Goal: Check status: Check status

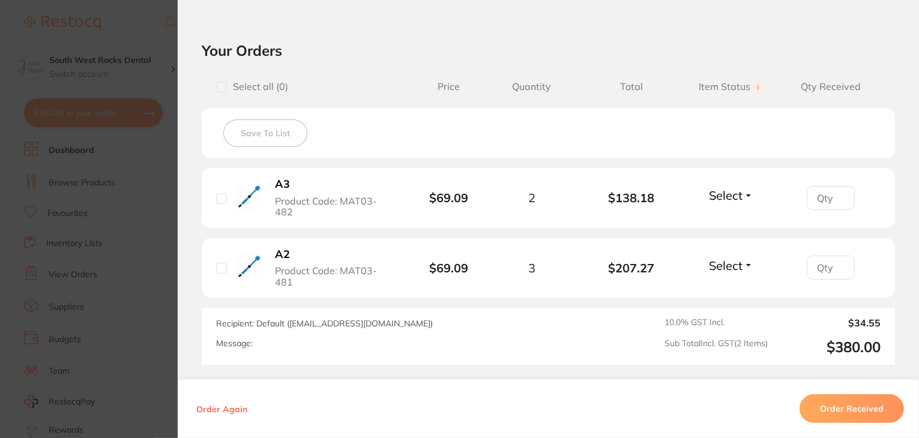
scroll to position [288, 0]
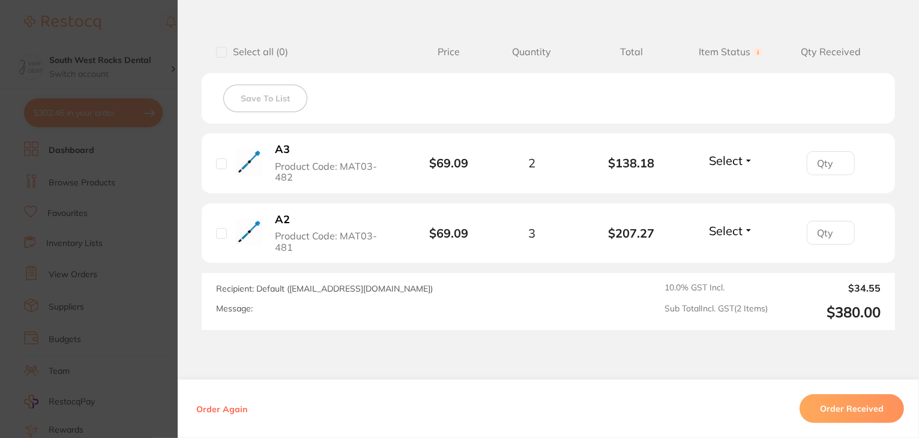
click at [862, 410] on button "Order Received" at bounding box center [852, 409] width 104 height 29
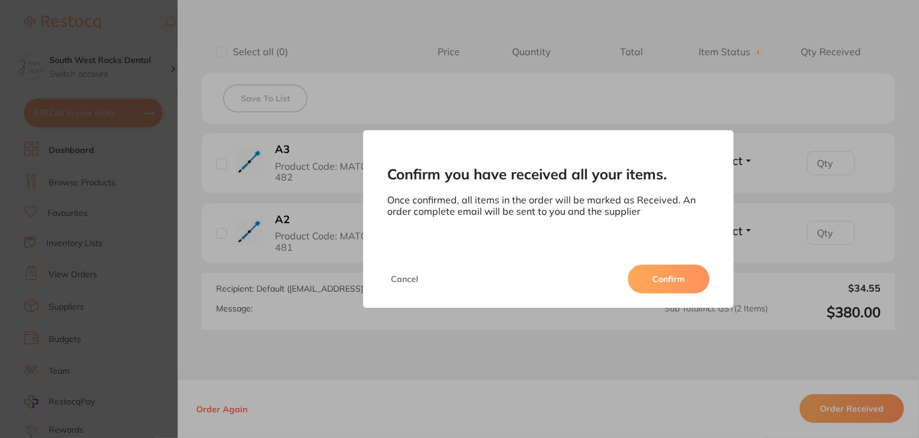
click at [685, 277] on button "Confirm" at bounding box center [669, 279] width 82 height 29
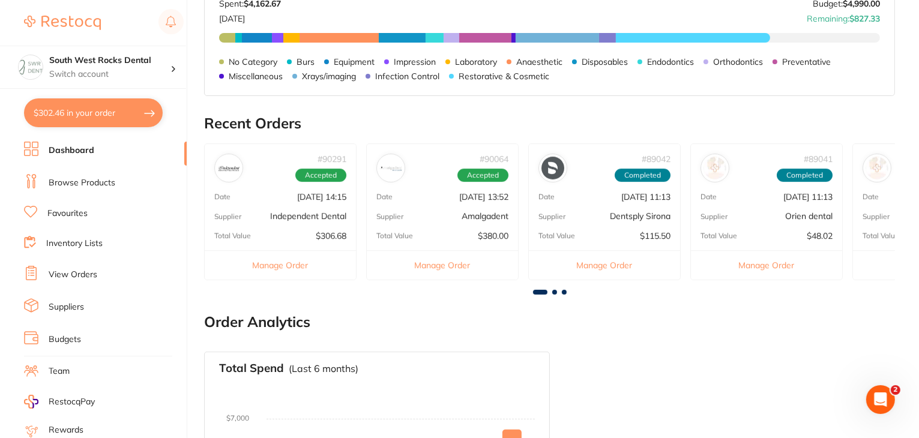
scroll to position [262, 0]
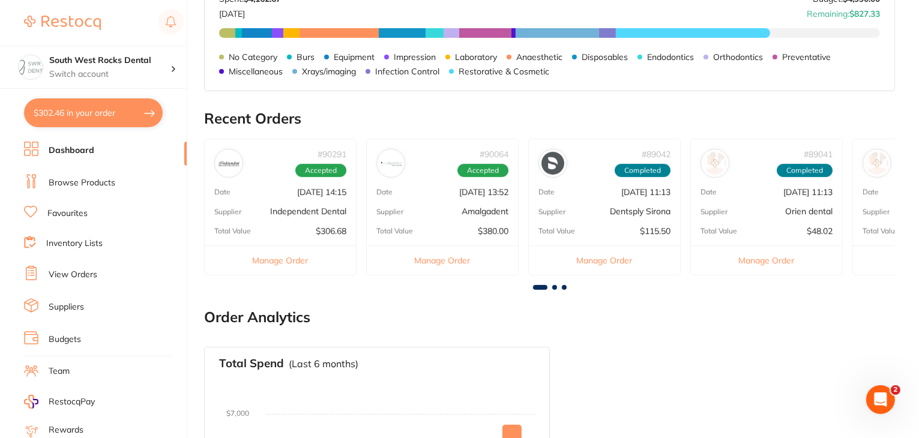
click at [306, 193] on p "[DATE] 14:15" at bounding box center [321, 192] width 49 height 10
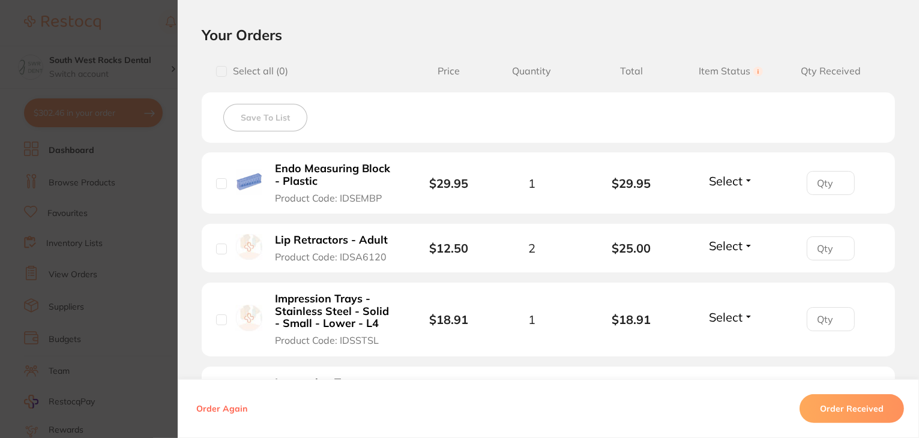
scroll to position [301, 0]
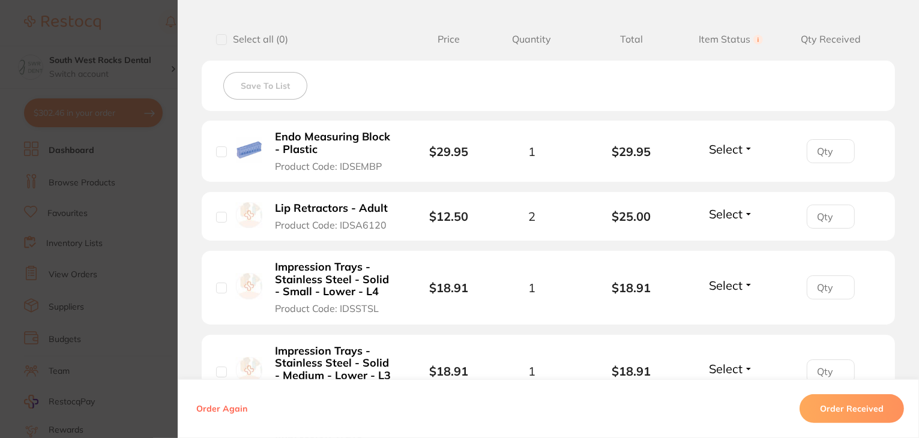
click at [740, 155] on button "Select" at bounding box center [732, 149] width 52 height 15
click at [736, 176] on span "Received" at bounding box center [731, 175] width 31 height 9
click at [738, 282] on span "Select" at bounding box center [726, 285] width 34 height 15
click at [735, 311] on span "Received" at bounding box center [731, 311] width 31 height 9
click at [733, 365] on span "Select" at bounding box center [726, 368] width 34 height 15
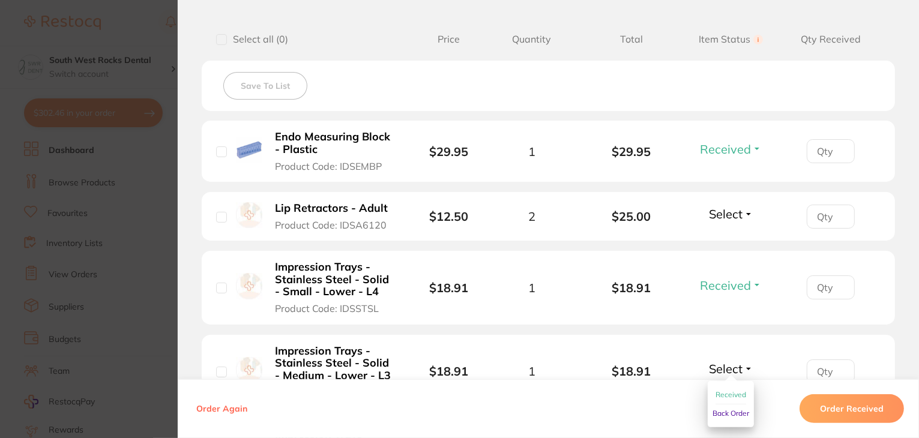
click at [730, 392] on span "Received" at bounding box center [731, 394] width 31 height 9
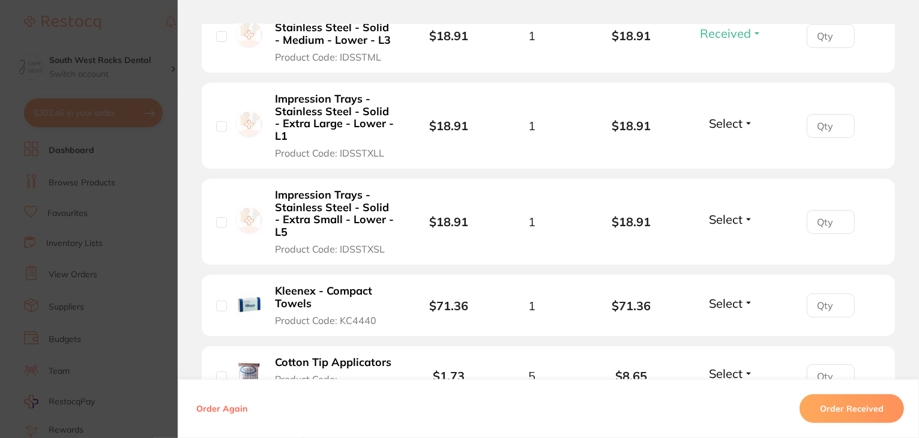
scroll to position [638, 0]
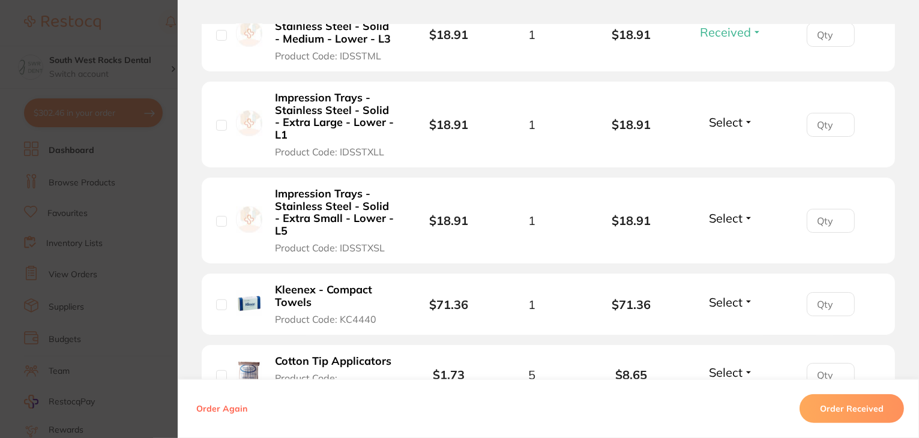
click at [743, 116] on button "Select" at bounding box center [732, 122] width 52 height 15
click at [733, 145] on span "Received" at bounding box center [731, 148] width 31 height 9
click at [742, 218] on button "Select" at bounding box center [732, 218] width 52 height 15
click at [731, 243] on span "Received" at bounding box center [731, 244] width 31 height 9
click at [727, 306] on span "Select" at bounding box center [726, 302] width 34 height 15
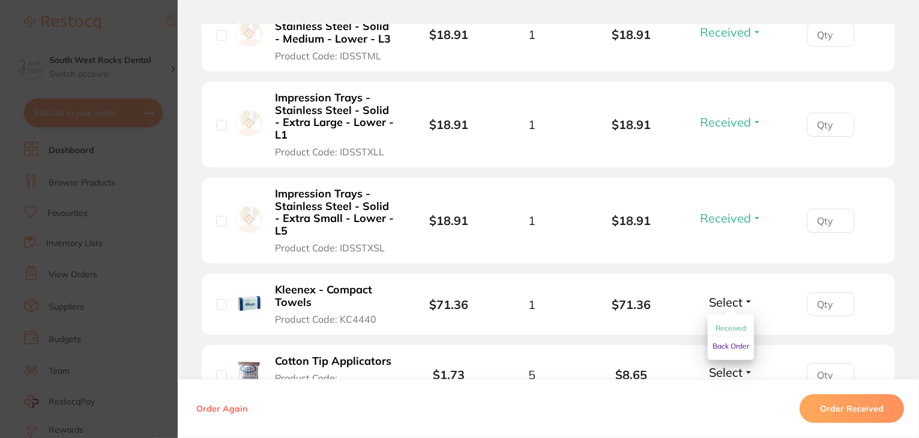
click at [722, 327] on span "Received" at bounding box center [731, 328] width 31 height 9
click at [733, 377] on span "Select" at bounding box center [726, 372] width 34 height 15
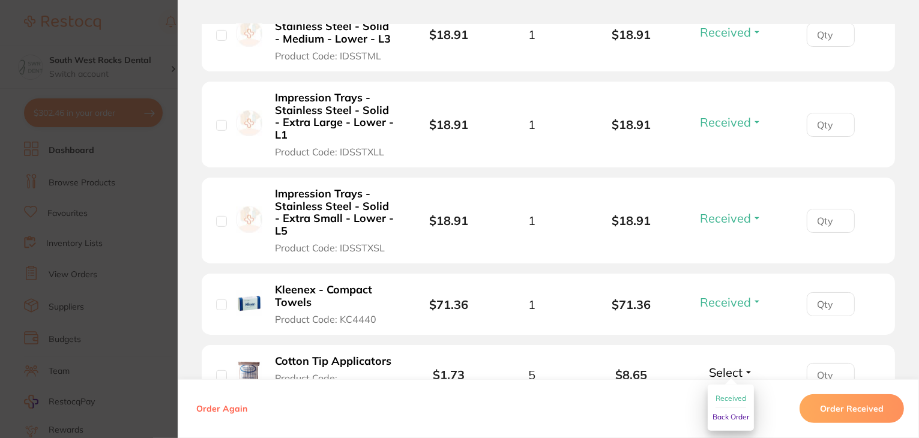
click at [727, 399] on span "Received" at bounding box center [731, 398] width 31 height 9
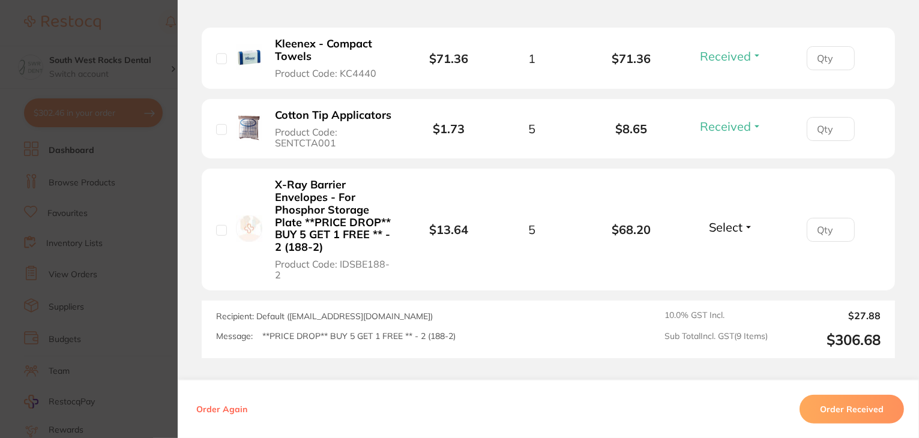
scroll to position [889, 0]
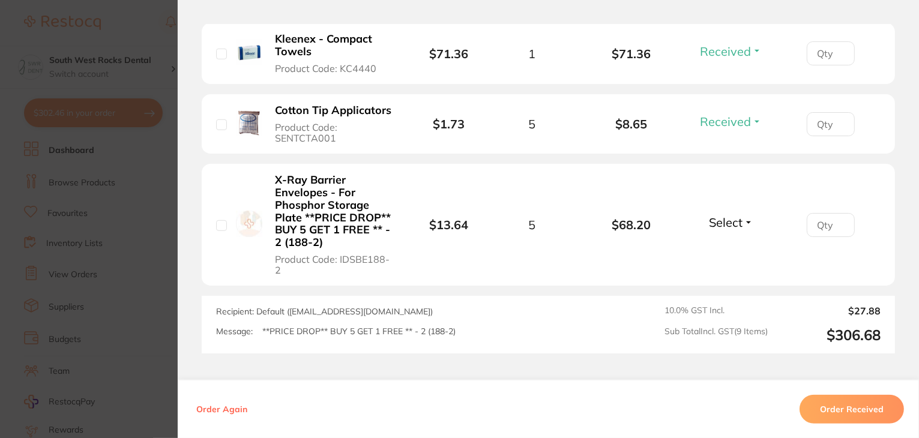
click at [743, 222] on button "Select" at bounding box center [732, 222] width 52 height 15
click at [739, 246] on span "Received" at bounding box center [731, 248] width 31 height 9
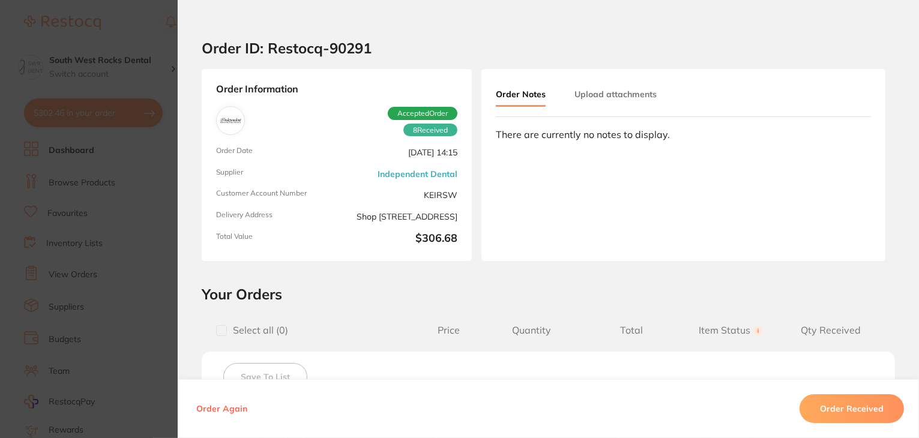
scroll to position [0, 0]
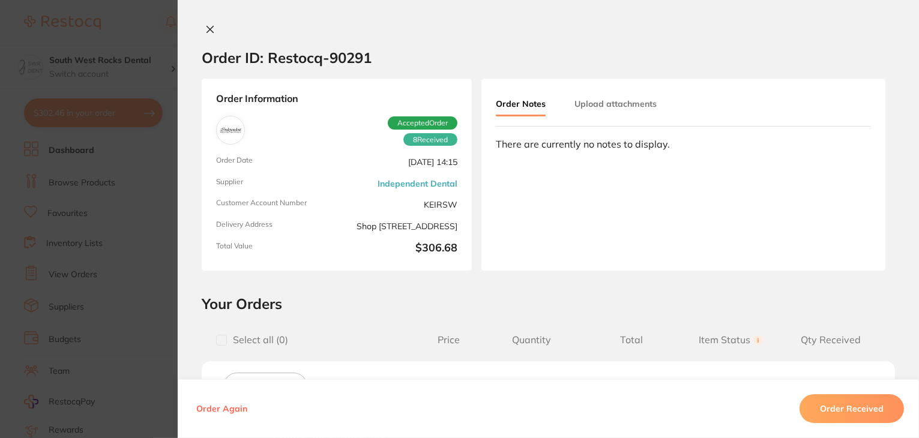
click at [212, 28] on button at bounding box center [210, 30] width 17 height 13
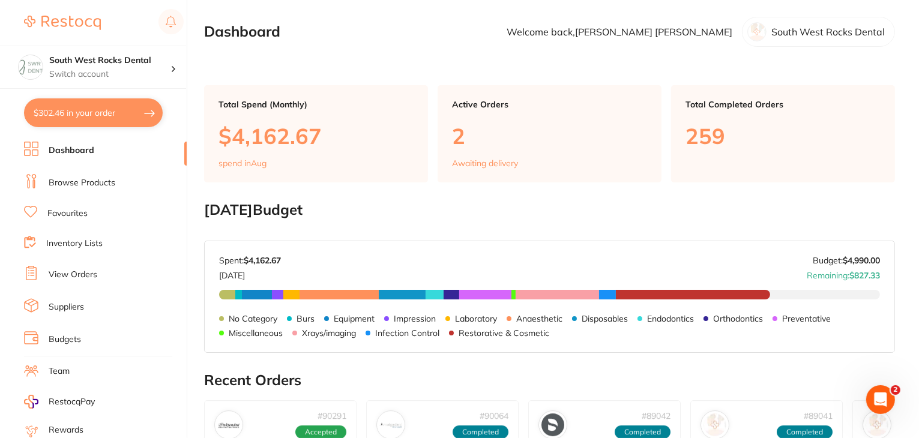
click at [851, 262] on strong "$4,990.00" at bounding box center [861, 260] width 37 height 11
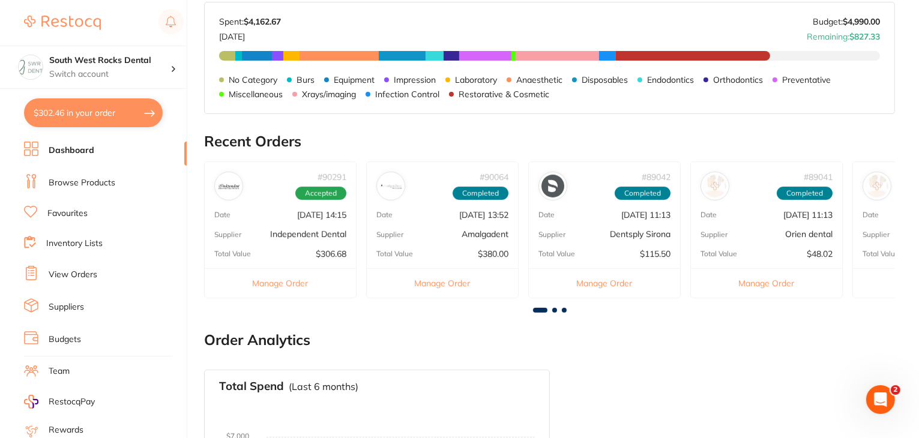
scroll to position [244, 0]
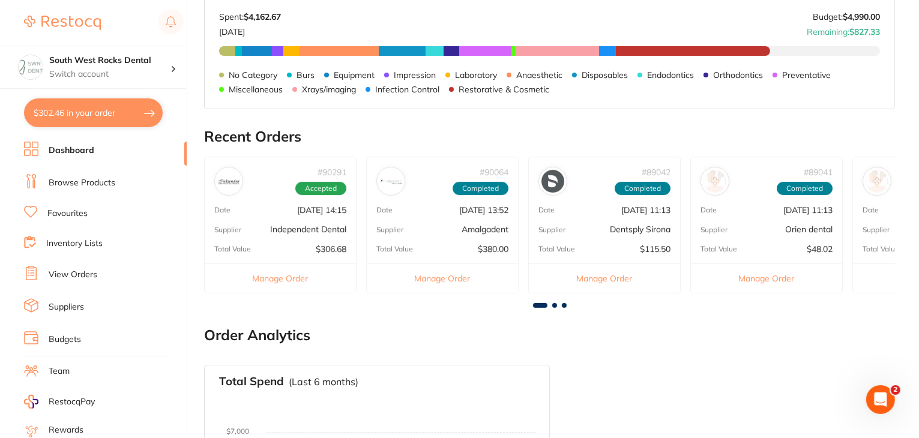
click at [879, 207] on div "Date Aug 5 2025, 9:18" at bounding box center [928, 210] width 151 height 10
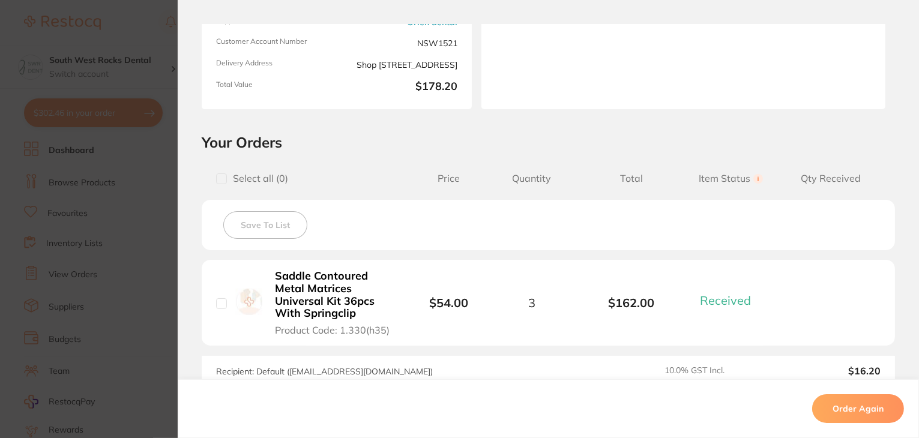
scroll to position [0, 0]
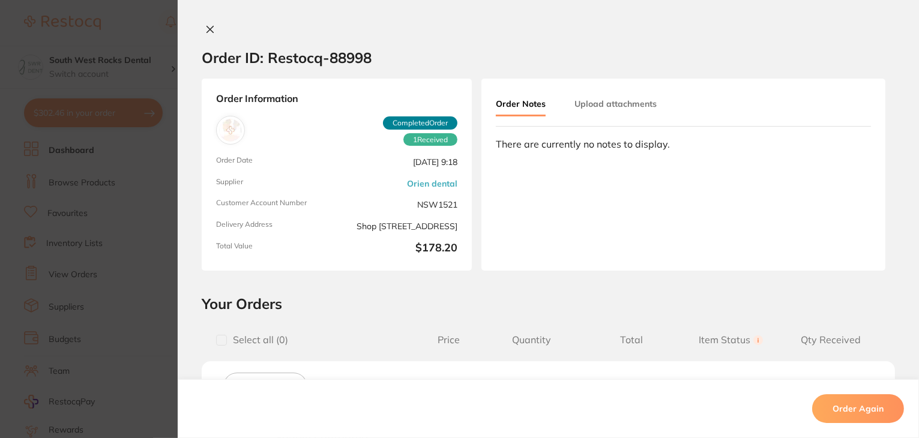
click at [205, 29] on icon at bounding box center [210, 30] width 10 height 10
